Goal: Navigation & Orientation: Find specific page/section

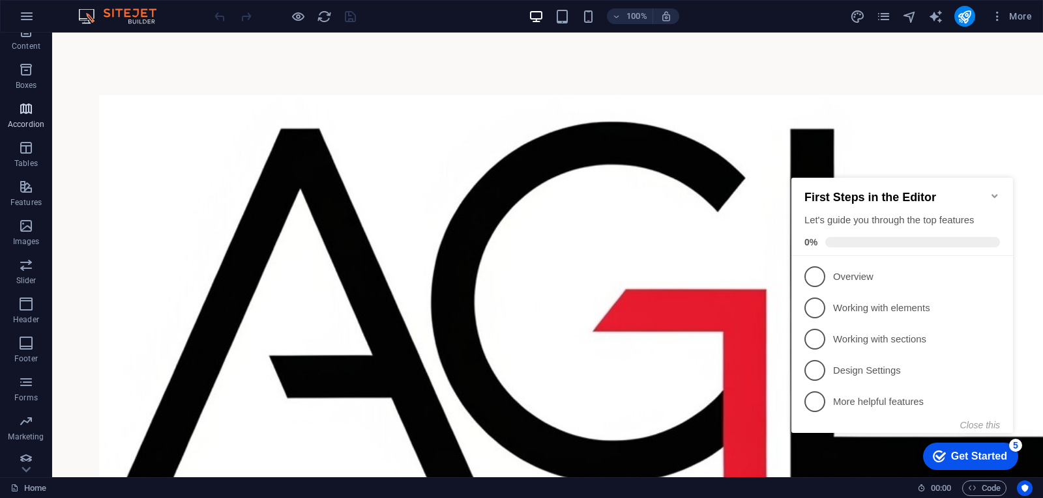
scroll to position [141, 0]
click at [124, 16] on img at bounding box center [124, 16] width 98 height 16
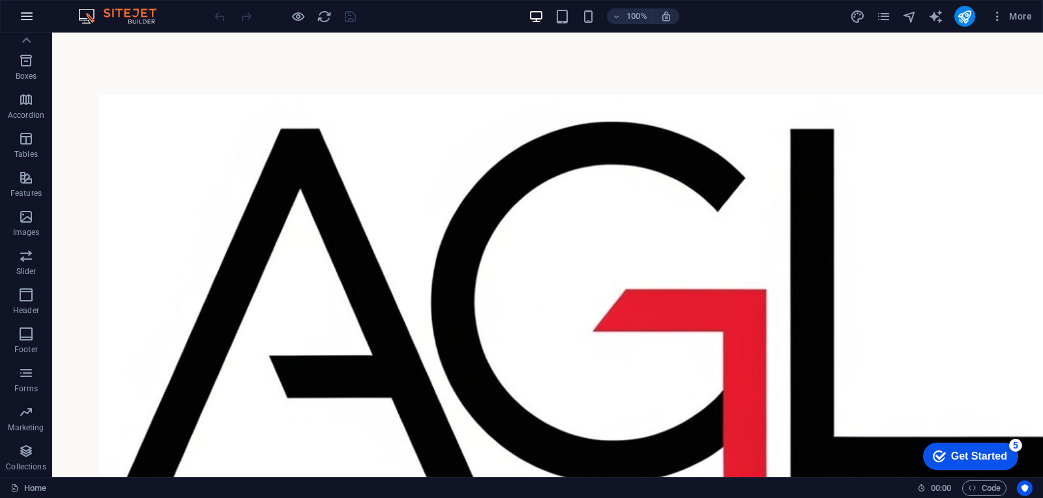
click at [23, 13] on icon "button" at bounding box center [27, 16] width 16 height 16
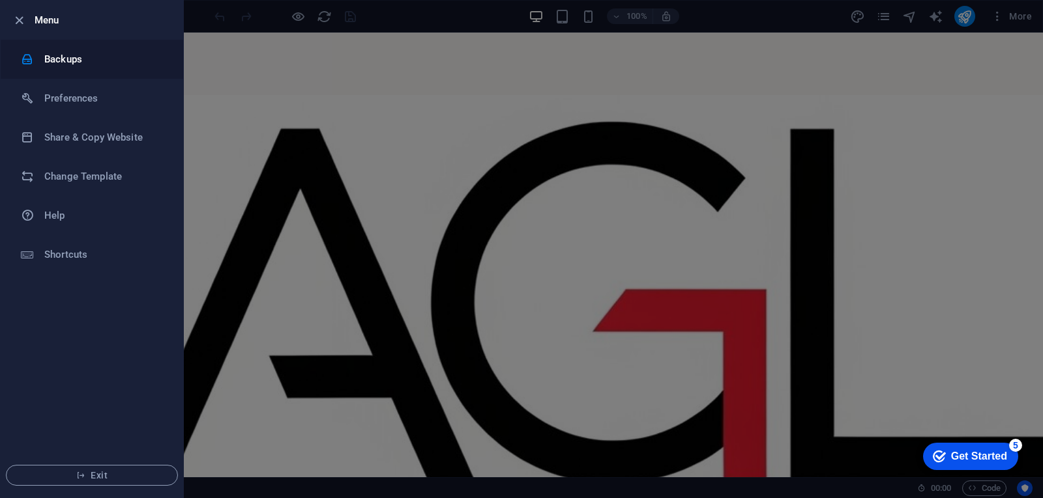
click at [69, 61] on h6 "Backups" at bounding box center [104, 59] width 121 height 16
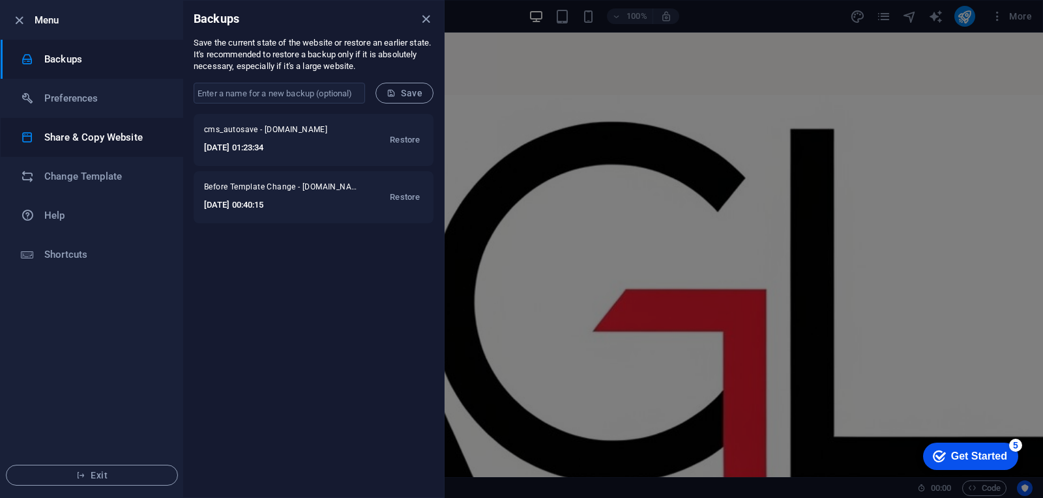
click at [79, 134] on h6 "Share & Copy Website" at bounding box center [104, 138] width 121 height 16
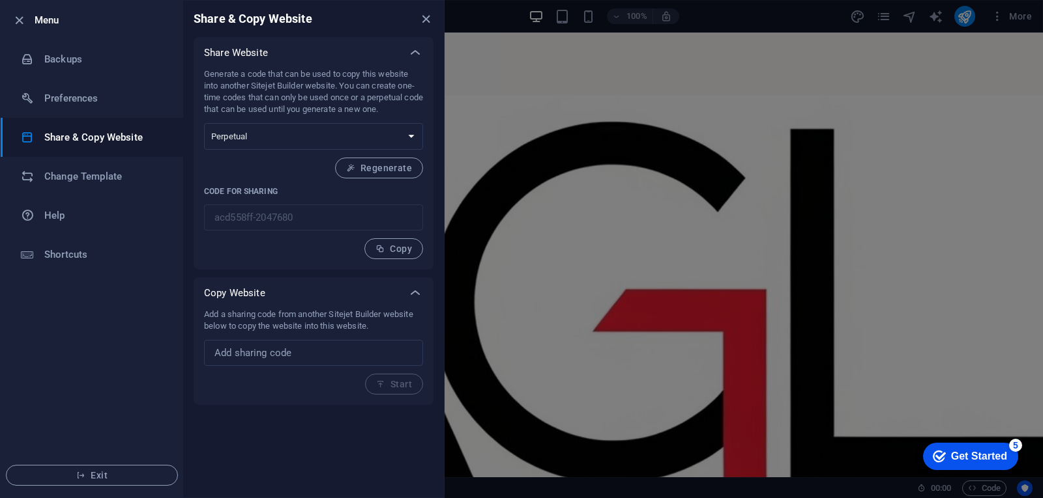
click at [427, 16] on icon "close" at bounding box center [425, 19] width 15 height 15
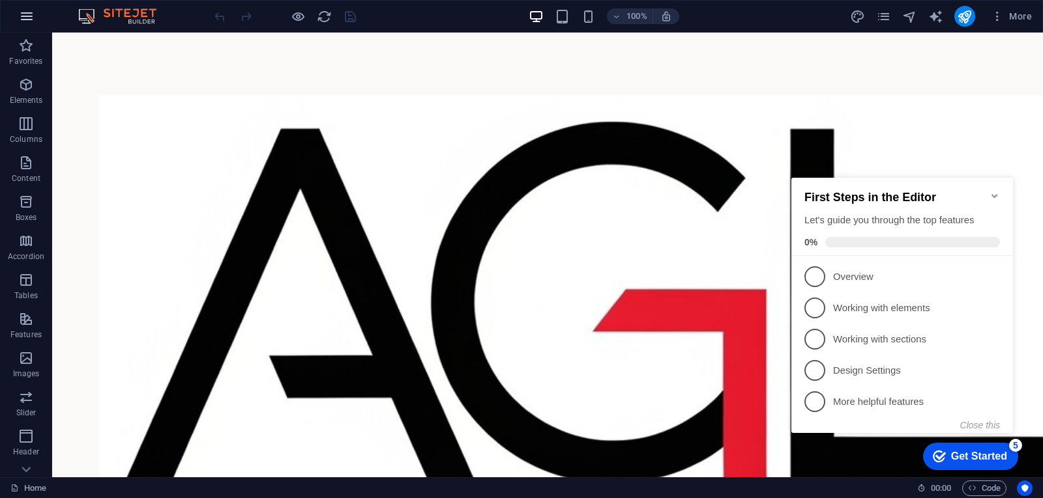
click at [22, 20] on icon "button" at bounding box center [27, 16] width 16 height 16
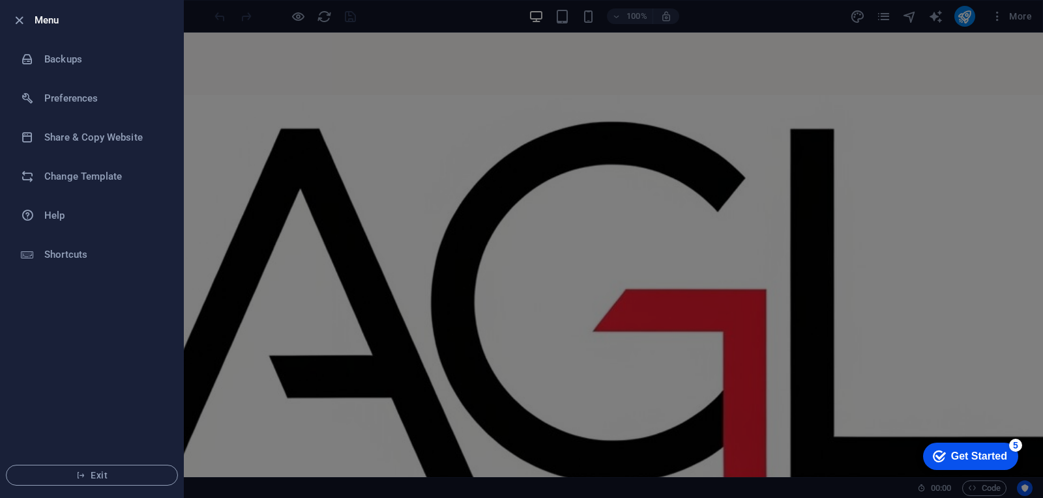
click at [198, 97] on div at bounding box center [521, 249] width 1043 height 498
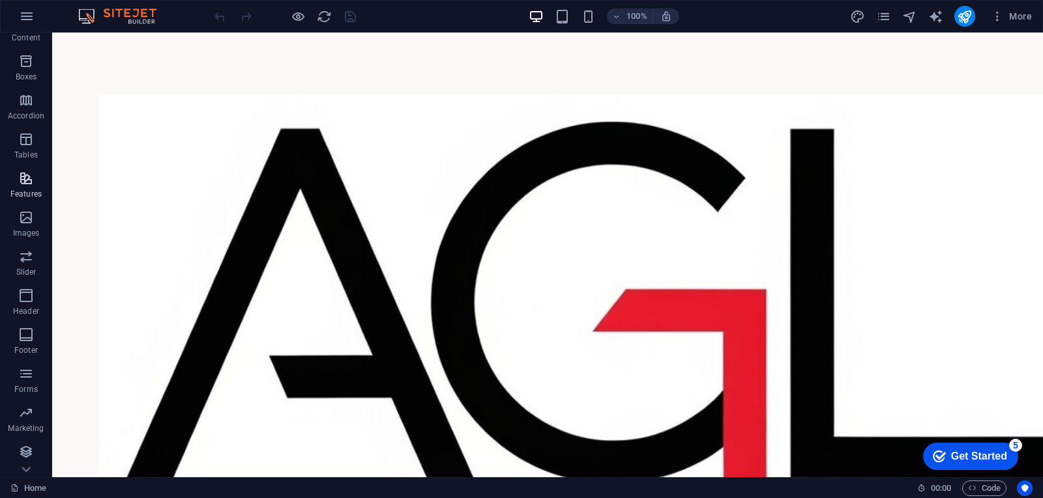
scroll to position [141, 0]
